Goal: Entertainment & Leisure: Browse casually

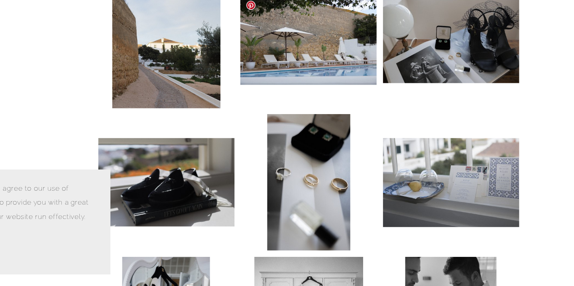
scroll to position [1461, 0]
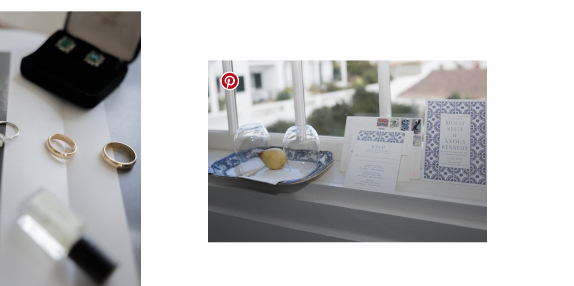
click at [414, 210] on img at bounding box center [384, 213] width 93 height 61
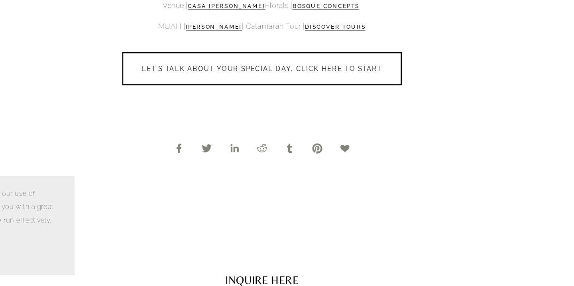
scroll to position [5089, 0]
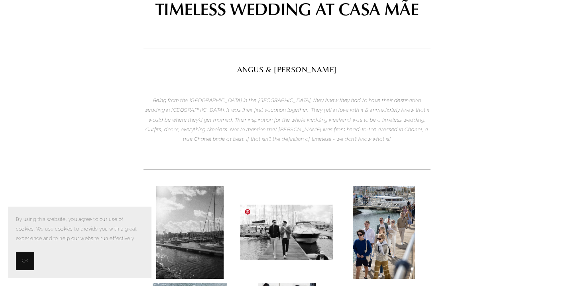
scroll to position [190, 0]
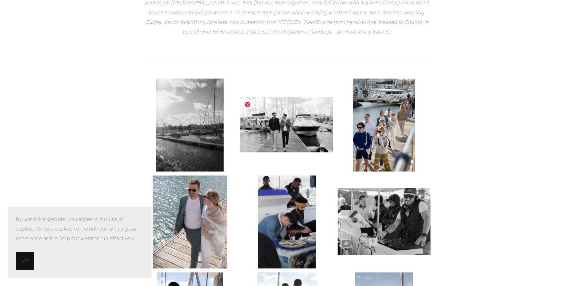
click at [300, 131] on img at bounding box center [286, 124] width 93 height 55
click at [199, 138] on img at bounding box center [189, 125] width 67 height 93
click at [384, 144] on img at bounding box center [384, 125] width 62 height 93
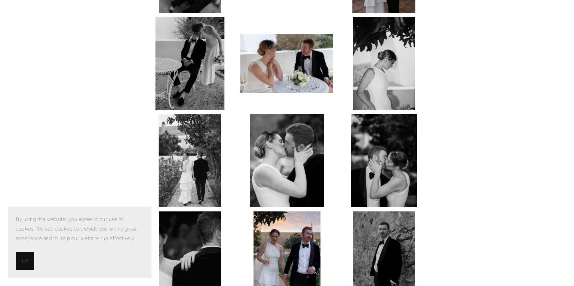
scroll to position [3390, 0]
